Goal: Ask a question

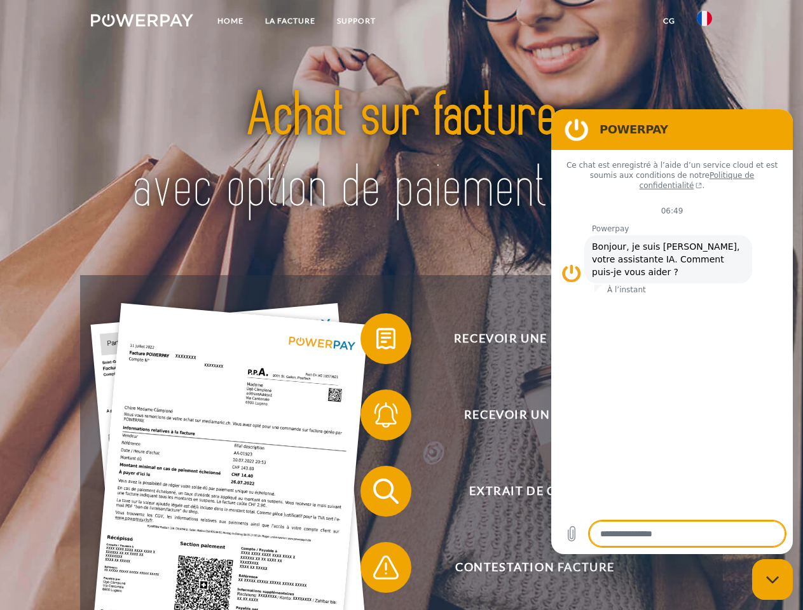
click at [142, 22] on img at bounding box center [142, 20] width 102 height 13
click at [705, 22] on img at bounding box center [704, 18] width 15 height 15
click at [669, 21] on link "CG" at bounding box center [669, 21] width 34 height 23
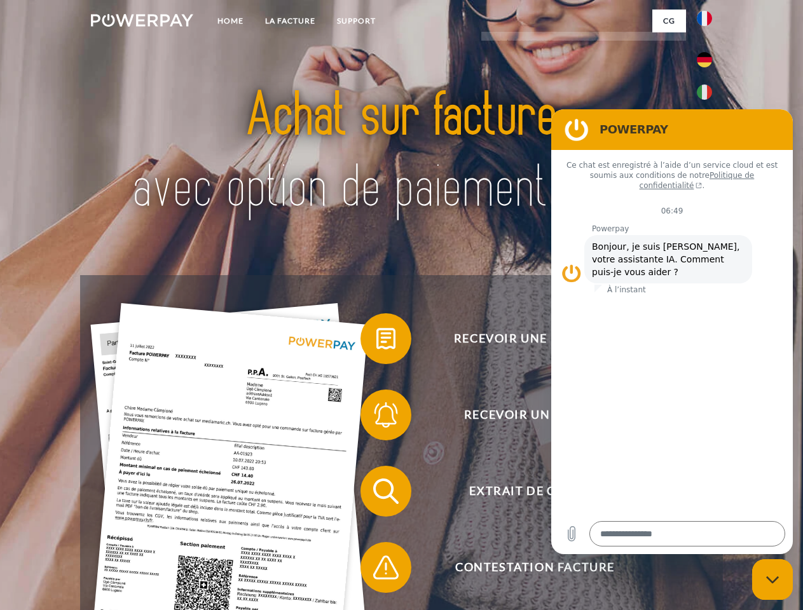
click at [376, 341] on span at bounding box center [367, 339] width 64 height 64
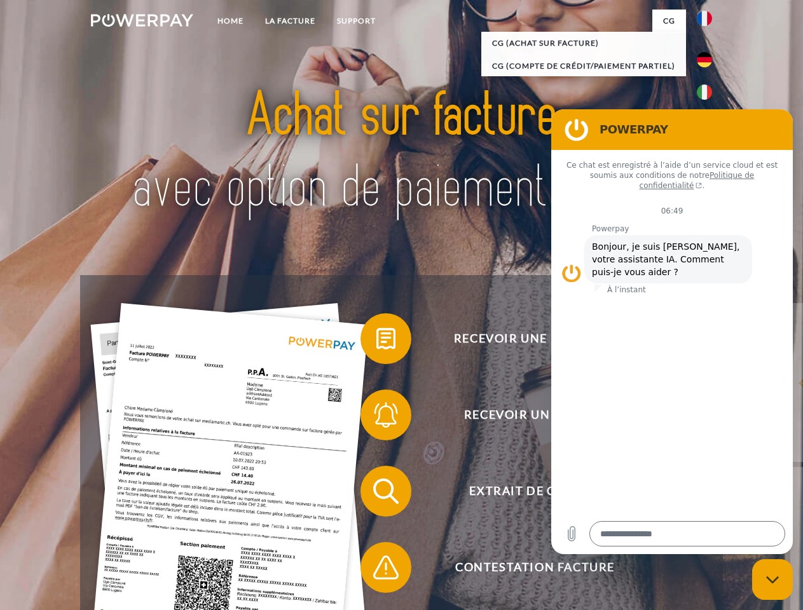
click at [376, 418] on div "Recevoir une facture ? Recevoir un rappel? Extrait de compte retour" at bounding box center [401, 529] width 642 height 509
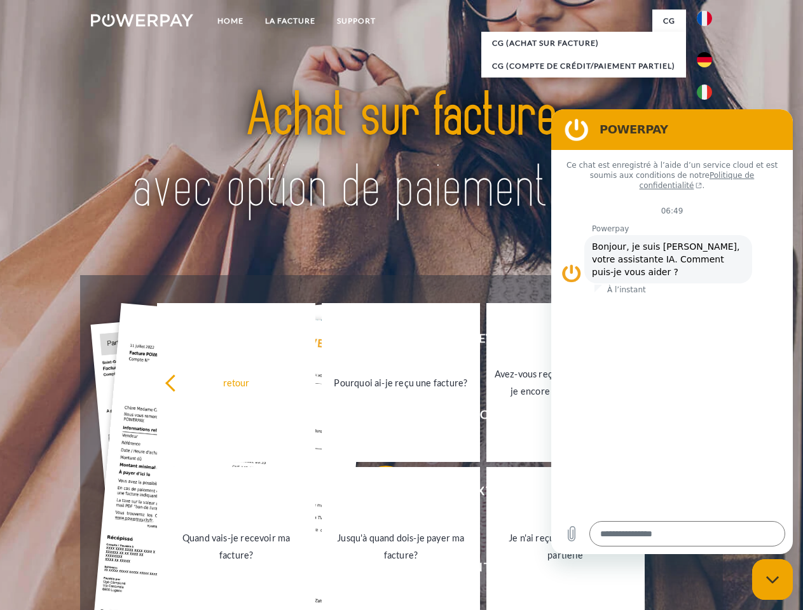
click at [376, 494] on link "Jusqu'à quand dois-je payer ma facture?" at bounding box center [401, 546] width 158 height 159
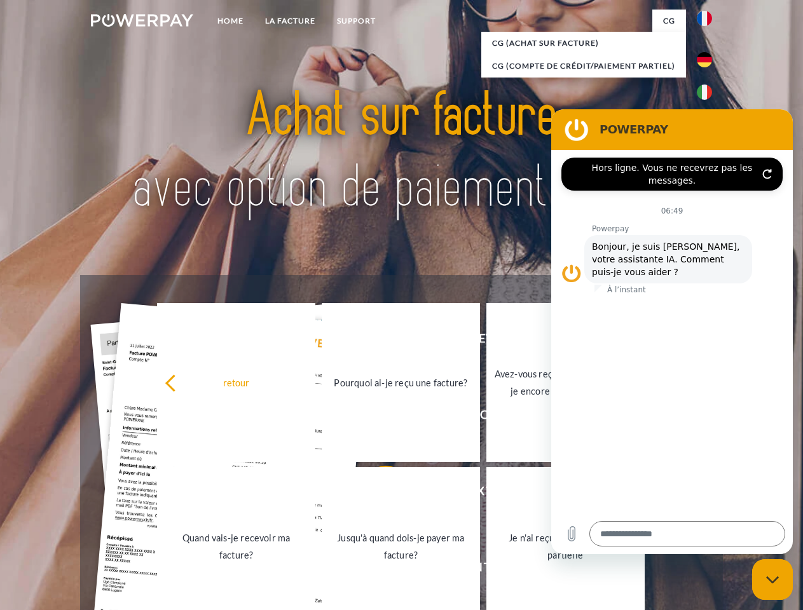
click at [486, 570] on link "Je n'ai reçu qu'une livraison partielle" at bounding box center [565, 546] width 158 height 159
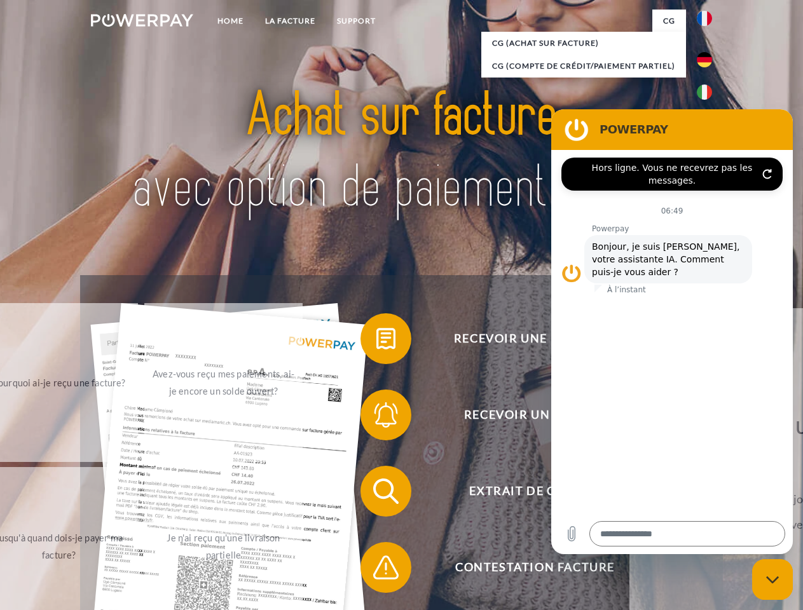
click at [773, 580] on icon "Fermer la fenêtre de messagerie" at bounding box center [772, 580] width 13 height 8
type textarea "*"
